Goal: Navigation & Orientation: Find specific page/section

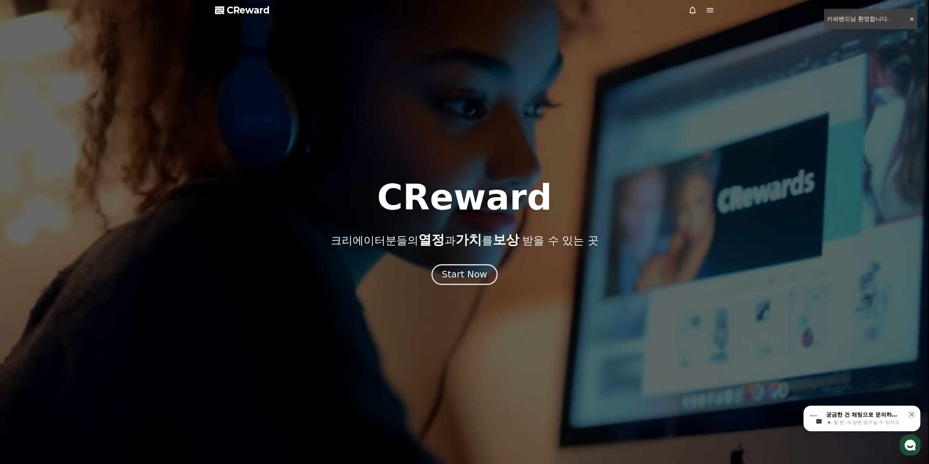
click at [470, 280] on div "Start Now" at bounding box center [464, 274] width 45 height 12
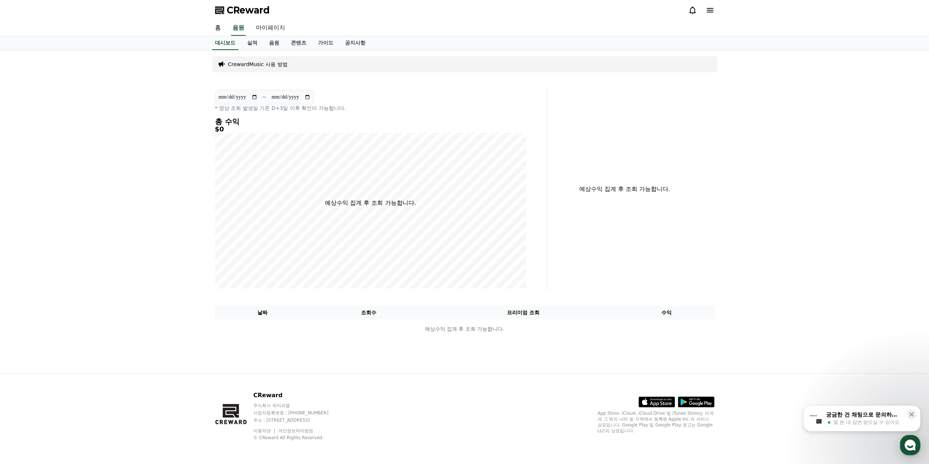
click at [272, 30] on link "마이페이지" at bounding box center [270, 27] width 41 height 15
select select "**********"
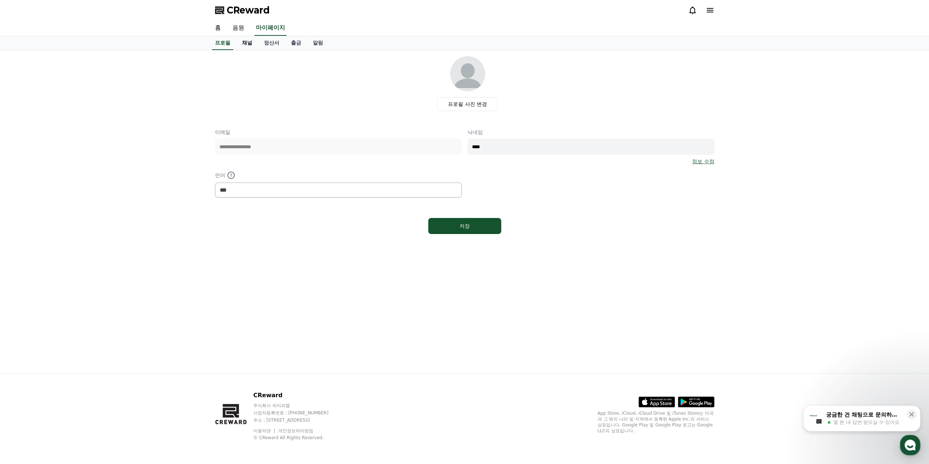
click at [246, 43] on link "채널" at bounding box center [247, 43] width 22 height 14
